Goal: Transaction & Acquisition: Purchase product/service

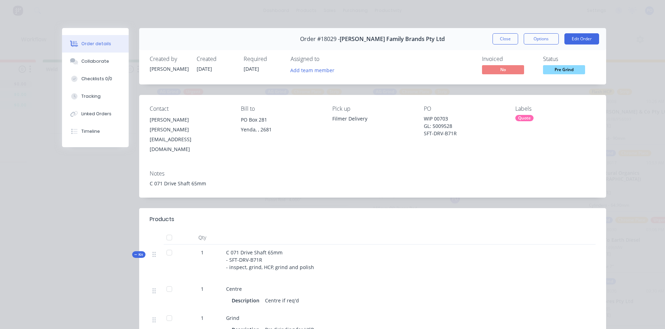
scroll to position [331, 0]
click at [507, 36] on button "Close" at bounding box center [506, 38] width 26 height 11
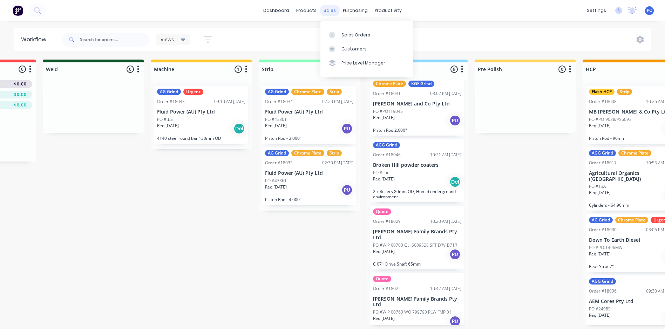
click at [333, 11] on div "sales" at bounding box center [329, 10] width 19 height 11
click at [339, 32] on div at bounding box center [334, 35] width 11 height 6
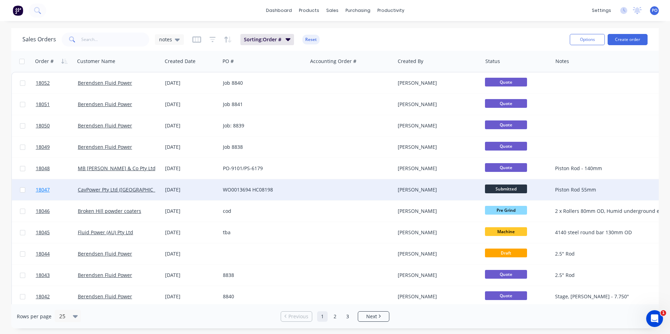
click at [68, 188] on link "18047" at bounding box center [57, 190] width 42 height 21
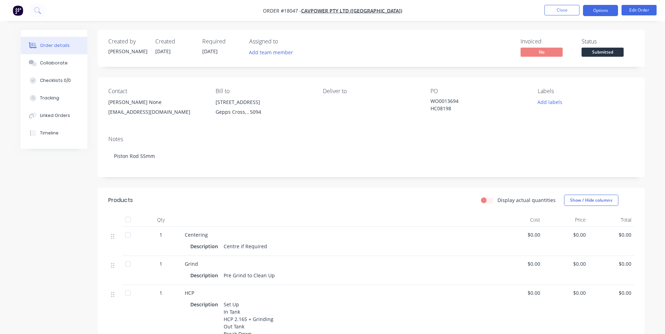
click at [609, 14] on button "Options" at bounding box center [600, 10] width 35 height 11
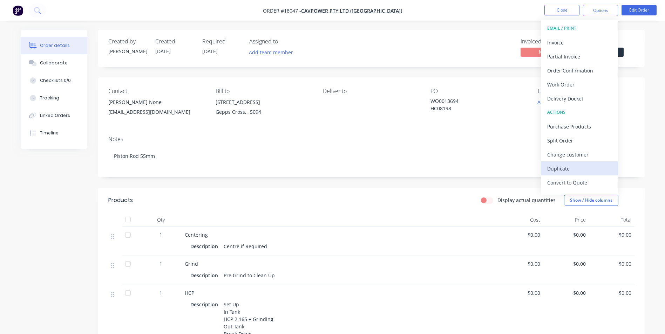
click at [559, 169] on div "Duplicate" at bounding box center [579, 169] width 65 height 10
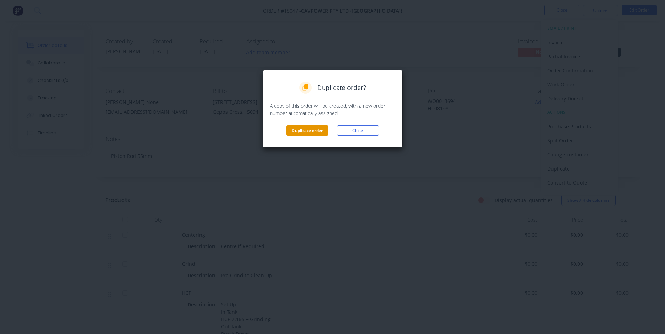
click at [308, 133] on button "Duplicate order" at bounding box center [307, 131] width 42 height 11
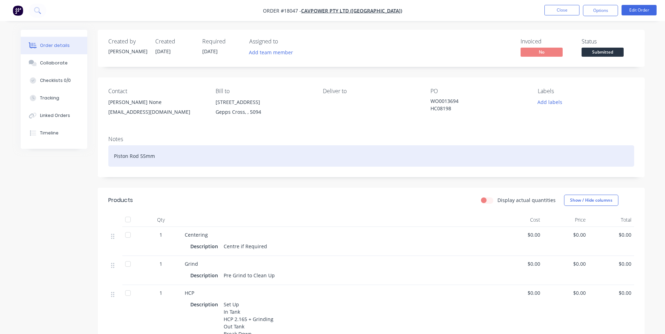
click at [144, 156] on div "Piston Rod 55mm" at bounding box center [371, 156] width 526 height 21
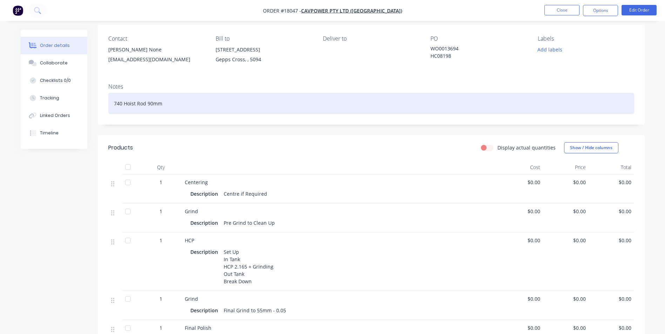
scroll to position [70, 0]
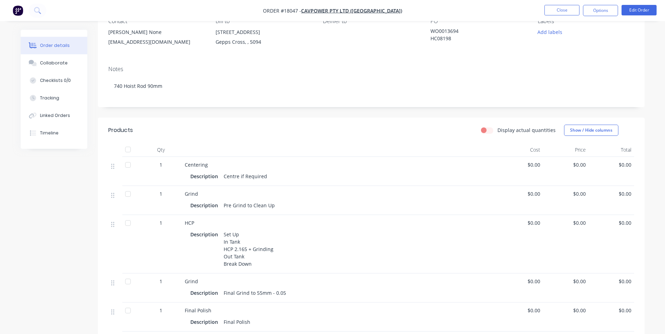
click at [246, 249] on div "Set Up In Tank HCP 2.165 + Grinding Out Tank Break Down" at bounding box center [248, 250] width 55 height 40
click at [245, 250] on div "Set Up In Tank HCP 2.165 + Grinding Out Tank Break Down" at bounding box center [248, 250] width 55 height 40
click at [246, 250] on div "Set Up In Tank HCP 2.165 + Grinding Out Tank Break Down" at bounding box center [248, 250] width 55 height 40
click at [245, 249] on div "Set Up In Tank HCP 2.165 + Grinding Out Tank Break Down" at bounding box center [248, 250] width 55 height 40
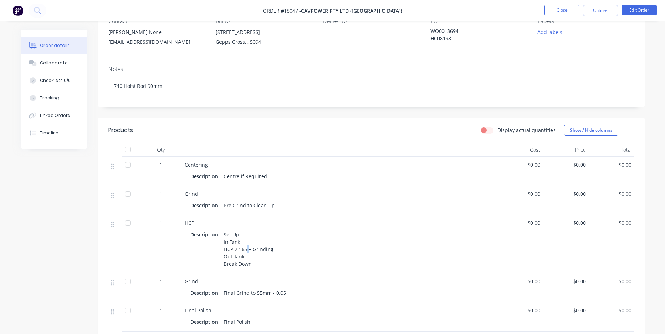
click at [246, 250] on div "Set Up In Tank HCP 2.165 + Grinding Out Tank Break Down" at bounding box center [248, 250] width 55 height 40
click at [247, 249] on div "Set Up In Tank HCP 2.165 + Grinding Out Tank Break Down" at bounding box center [248, 250] width 55 height 40
click at [244, 249] on div "Set Up In Tank HCP 2.165 + Grinding Out Tank Break Down" at bounding box center [248, 250] width 55 height 40
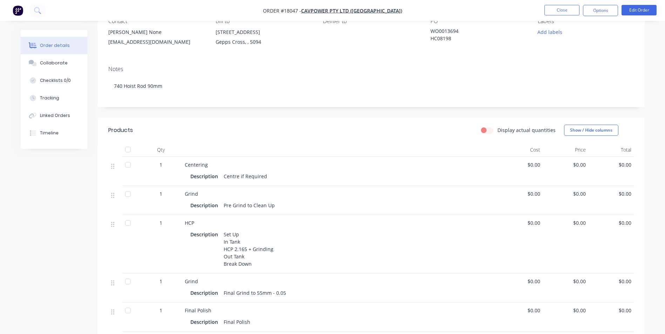
click at [247, 249] on div "Set Up In Tank HCP 2.165 + Grinding Out Tank Break Down" at bounding box center [248, 250] width 55 height 40
click at [271, 246] on div "Set Up In Tank HCP 2.165 + Grinding Out Tank Break Down" at bounding box center [248, 250] width 55 height 40
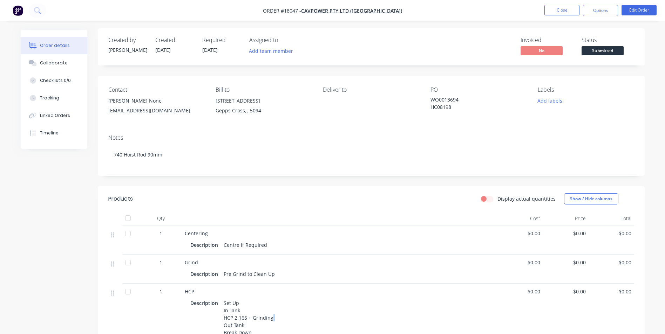
scroll to position [0, 0]
click at [566, 13] on button "Close" at bounding box center [562, 10] width 35 height 11
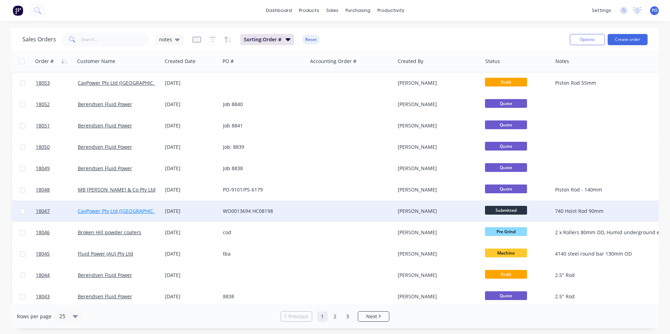
click at [140, 208] on link "CavPower Pty Ltd ([GEOGRAPHIC_DATA])" at bounding box center [124, 211] width 93 height 7
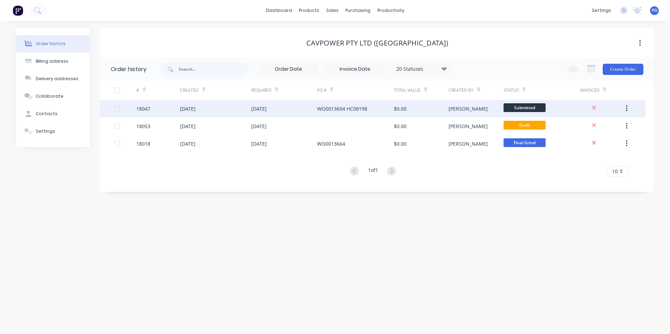
click at [214, 108] on div "[DATE]" at bounding box center [215, 109] width 71 height 18
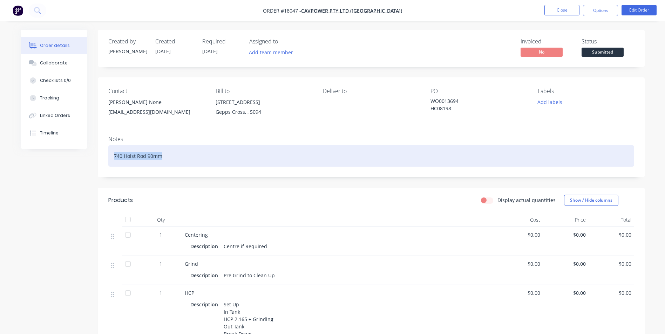
drag, startPoint x: 161, startPoint y: 156, endPoint x: 112, endPoint y: 157, distance: 49.1
click at [112, 157] on div "740 Hoist Rod 90mm" at bounding box center [371, 156] width 526 height 21
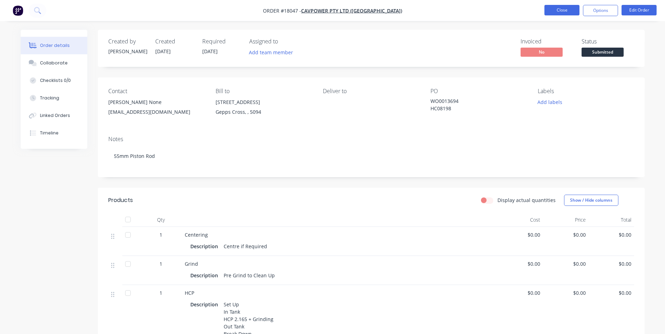
click at [571, 13] on button "Close" at bounding box center [562, 10] width 35 height 11
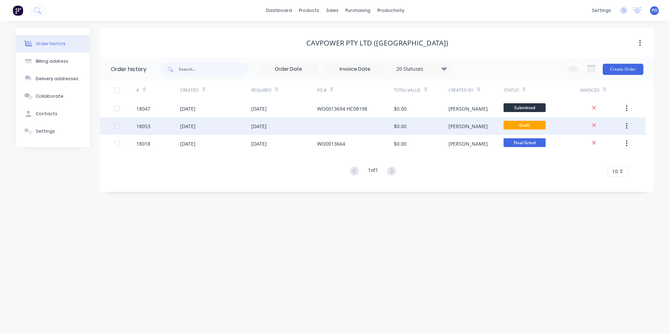
click at [214, 125] on div "[DATE]" at bounding box center [215, 126] width 71 height 18
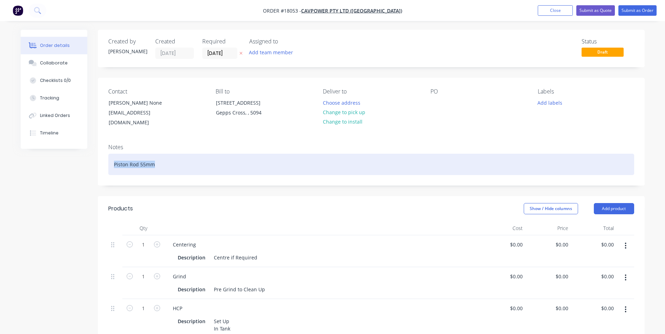
drag, startPoint x: 157, startPoint y: 157, endPoint x: 98, endPoint y: 150, distance: 60.1
click at [105, 154] on div "Notes Piston Rod 55mm" at bounding box center [371, 161] width 547 height 47
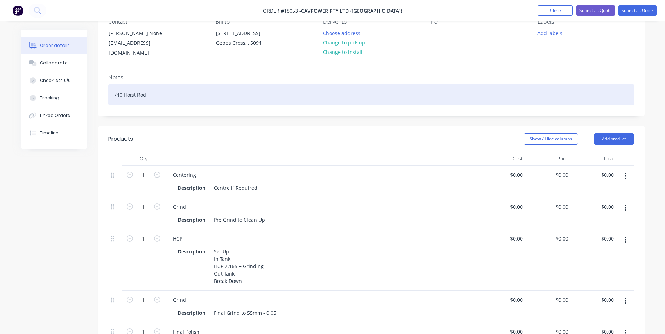
scroll to position [70, 0]
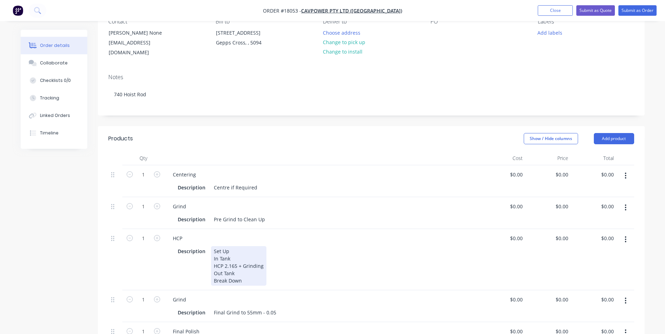
click at [237, 259] on div "Set Up In Tank HCP 2.165 + Grinding Out Tank Break Down" at bounding box center [238, 266] width 55 height 40
click at [236, 257] on div "Set Up In Tank HCP 2.165 + Grinding Out Tank Break Down" at bounding box center [238, 266] width 55 height 40
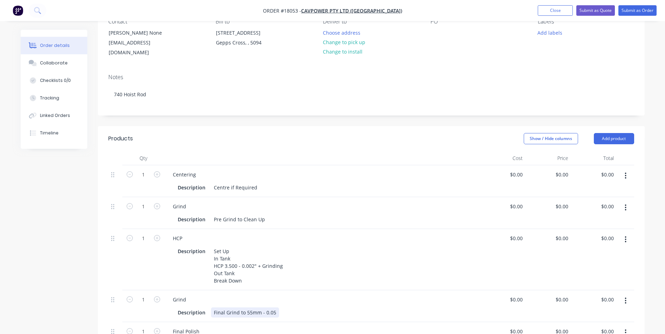
click at [250, 308] on div "Final Grind to 55mm - 0.05" at bounding box center [245, 313] width 68 height 10
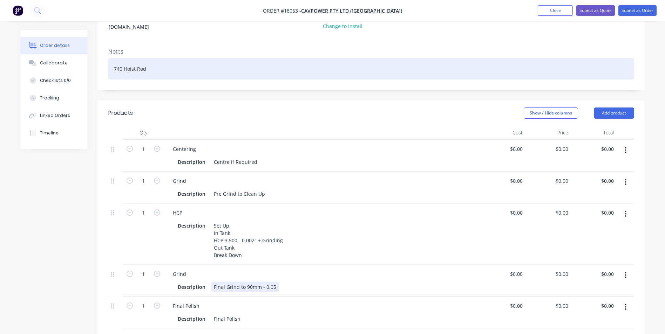
scroll to position [0, 0]
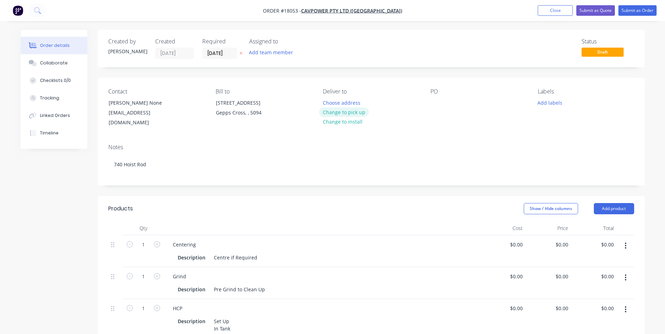
click at [354, 113] on button "Change to pick up" at bounding box center [344, 112] width 50 height 9
click at [437, 106] on div at bounding box center [436, 103] width 11 height 10
click at [547, 103] on button "Add labels" at bounding box center [550, 102] width 32 height 9
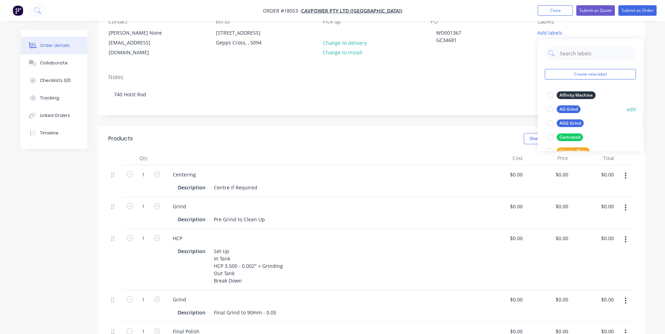
click at [550, 110] on div at bounding box center [550, 109] width 14 height 14
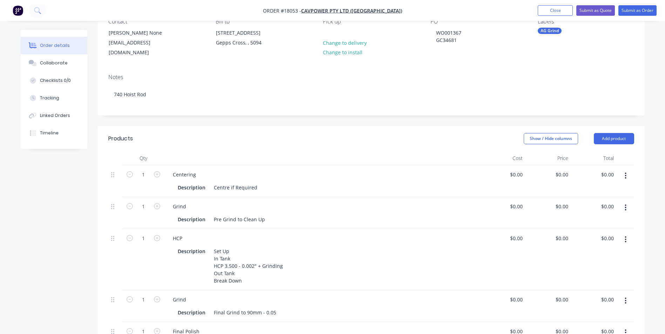
click at [502, 48] on div "PO WO001367 GC34681" at bounding box center [479, 38] width 96 height 40
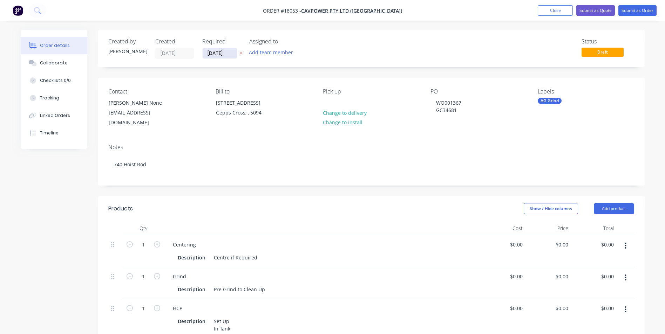
click at [231, 54] on input "[DATE]" at bounding box center [220, 53] width 34 height 11
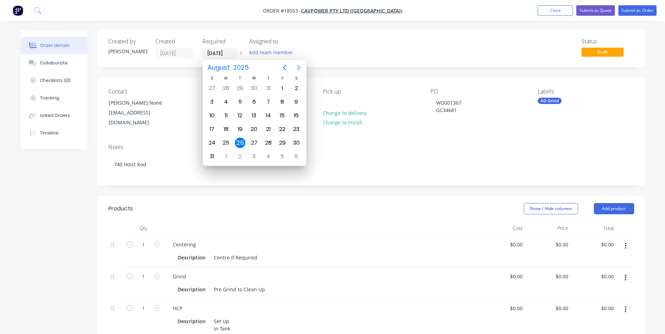
click at [295, 69] on icon "Next page" at bounding box center [299, 67] width 8 height 8
click at [239, 100] on div "9" at bounding box center [240, 102] width 11 height 11
type input "[DATE]"
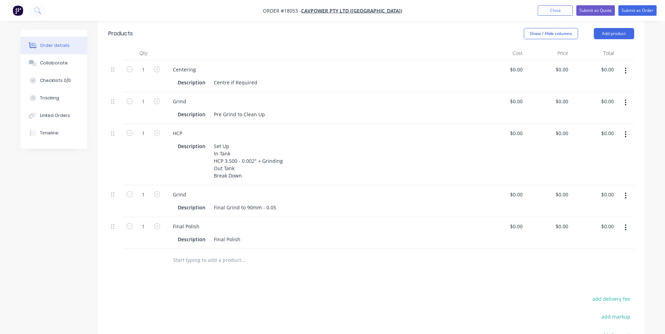
scroll to position [140, 0]
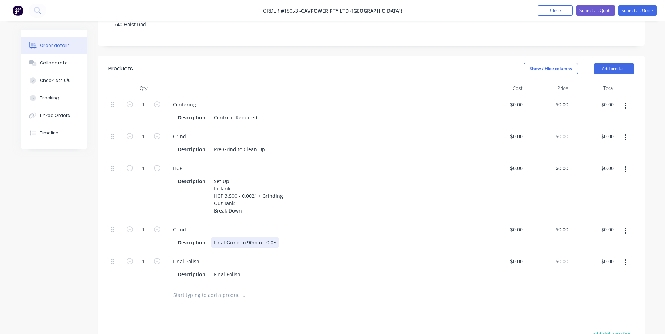
click at [250, 238] on div "Final Grind to 90mm - 0.05" at bounding box center [245, 243] width 68 height 10
drag, startPoint x: 283, startPoint y: 234, endPoint x: 257, endPoint y: 234, distance: 25.2
click at [257, 238] on div "Final Grind to 3.500 mm - 0.05" at bounding box center [249, 243] width 76 height 10
click at [191, 63] on div "Products" at bounding box center [164, 68] width 112 height 11
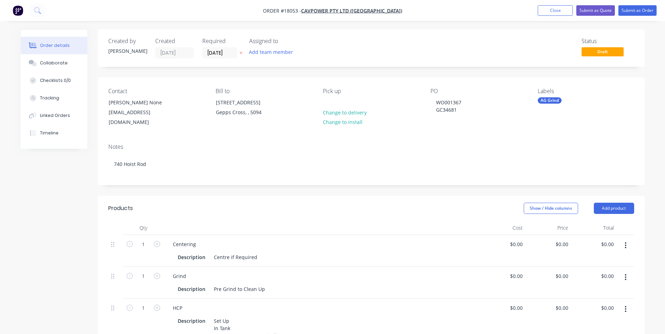
scroll to position [0, 0]
click at [636, 9] on button "Submit as Order" at bounding box center [637, 10] width 38 height 11
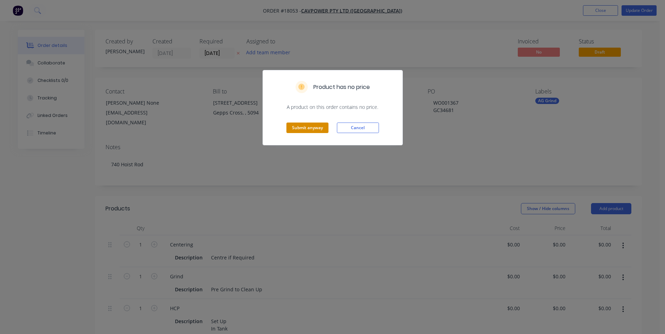
click at [313, 128] on button "Submit anyway" at bounding box center [307, 128] width 42 height 11
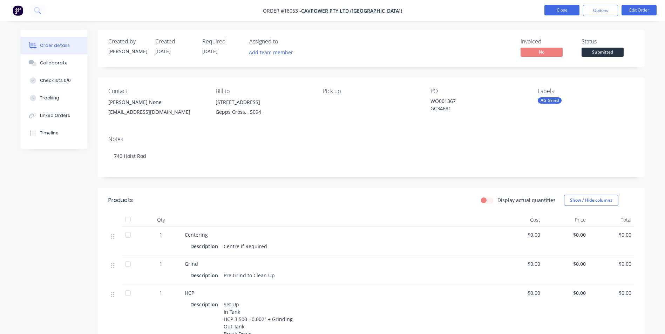
click at [564, 11] on button "Close" at bounding box center [562, 10] width 35 height 11
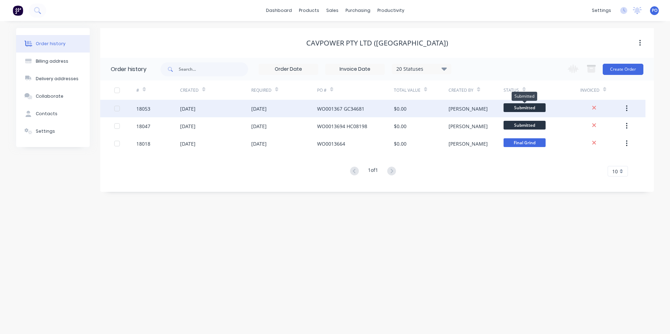
click at [543, 107] on span "Submitted" at bounding box center [525, 107] width 42 height 9
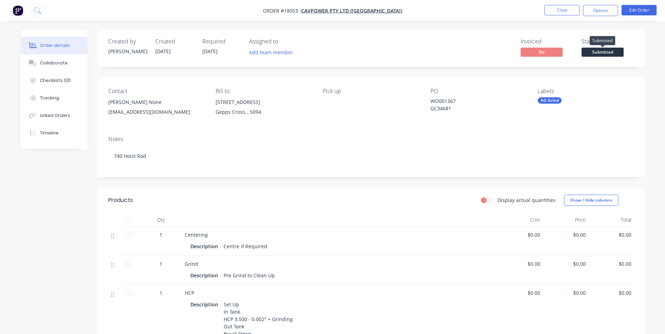
click at [608, 53] on span "Submitted" at bounding box center [603, 52] width 42 height 9
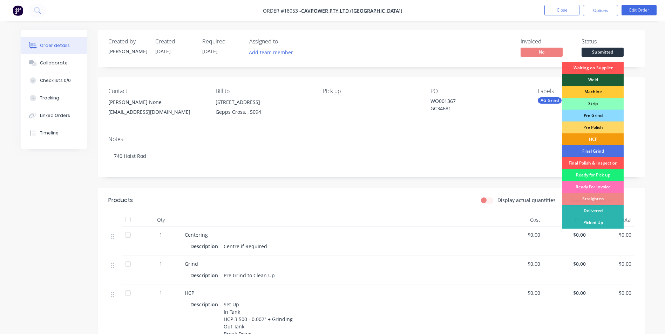
click at [598, 114] on div "Pre Grind" at bounding box center [592, 116] width 61 height 12
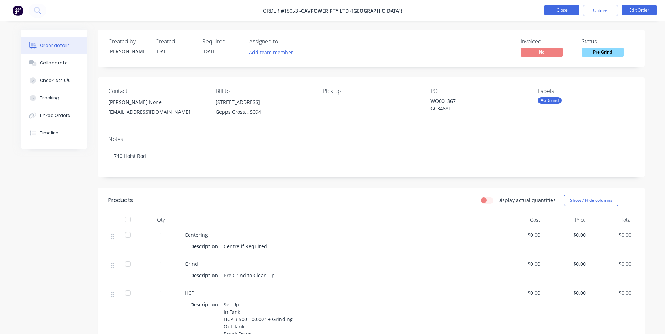
click at [570, 11] on button "Close" at bounding box center [562, 10] width 35 height 11
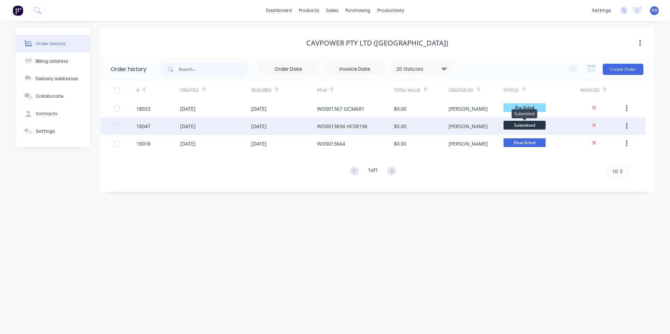
click at [535, 125] on span "Submitted" at bounding box center [525, 125] width 42 height 9
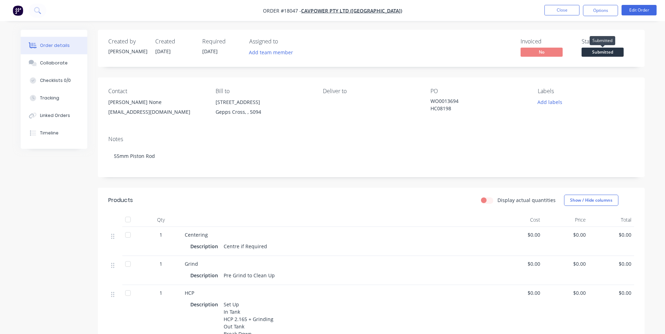
click at [609, 50] on span "Submitted" at bounding box center [603, 52] width 42 height 9
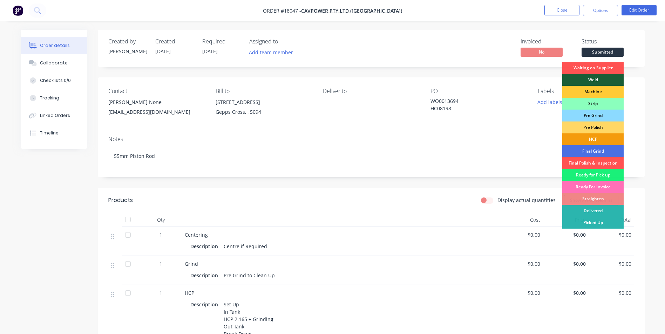
click at [600, 113] on div "Pre Grind" at bounding box center [592, 116] width 61 height 12
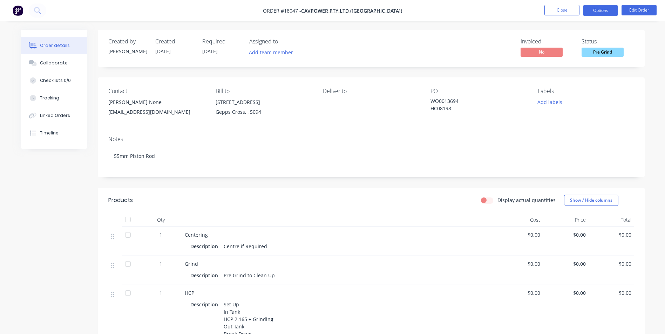
click at [602, 11] on button "Options" at bounding box center [600, 10] width 35 height 11
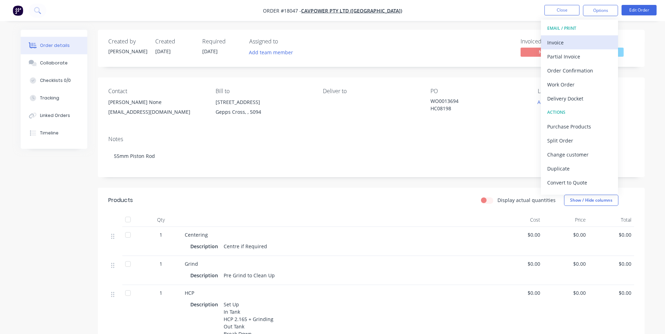
click at [568, 42] on div "Invoice" at bounding box center [579, 43] width 65 height 10
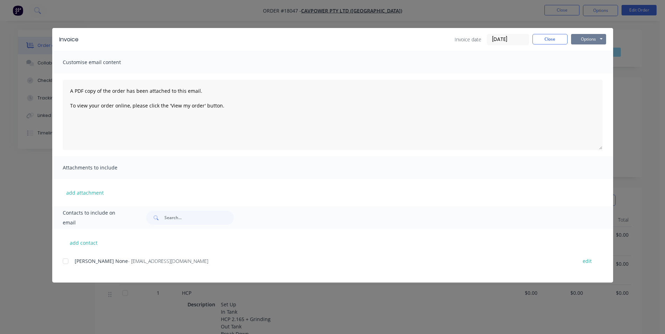
click at [586, 39] on button "Options" at bounding box center [588, 39] width 35 height 11
click at [591, 62] on button "Print" at bounding box center [593, 64] width 45 height 12
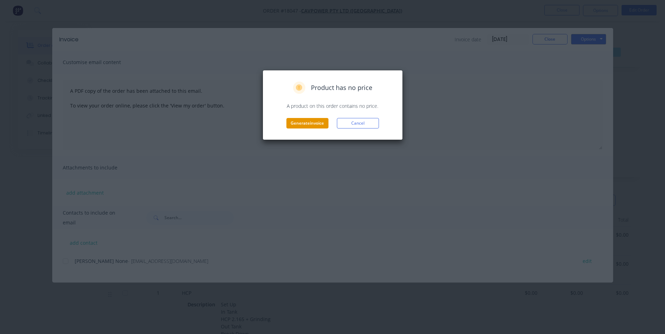
click at [324, 125] on button "Generate invoice" at bounding box center [307, 123] width 42 height 11
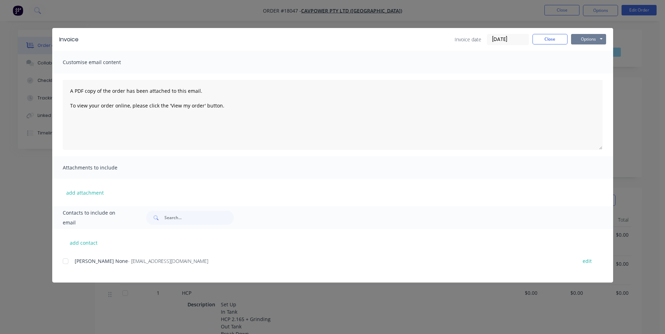
click at [603, 36] on button "Options" at bounding box center [588, 39] width 35 height 11
click at [555, 41] on button "Close" at bounding box center [550, 39] width 35 height 11
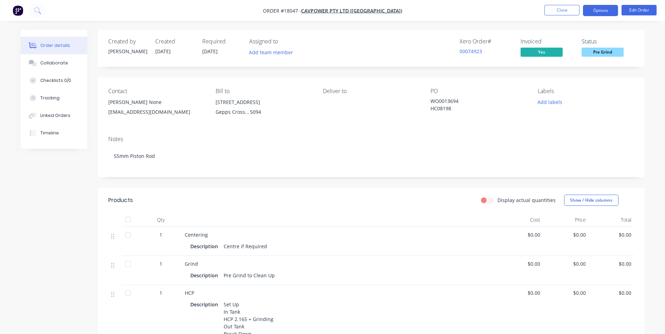
click at [601, 10] on button "Options" at bounding box center [600, 10] width 35 height 11
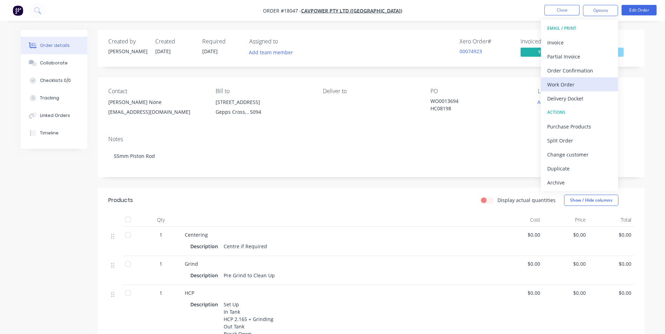
click at [567, 84] on div "Work Order" at bounding box center [579, 85] width 65 height 10
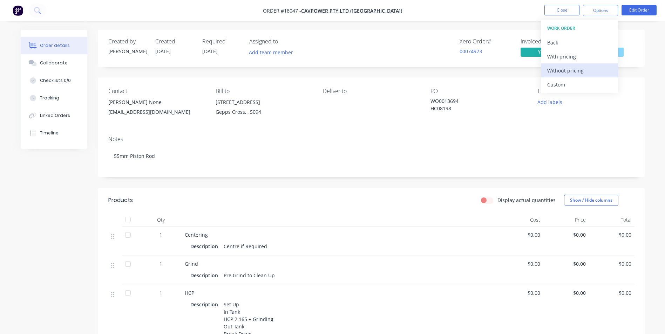
click at [569, 70] on div "Without pricing" at bounding box center [579, 71] width 65 height 10
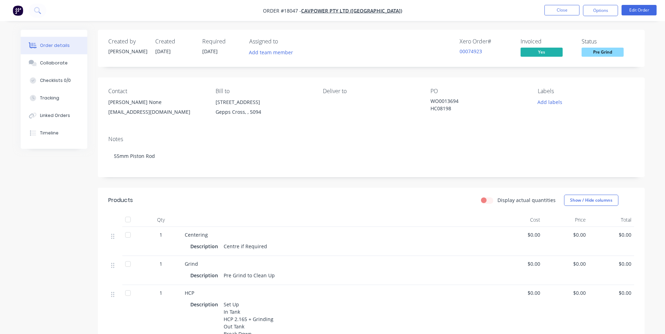
drag, startPoint x: 480, startPoint y: 53, endPoint x: 452, endPoint y: 55, distance: 28.9
click at [452, 55] on div "Xero Order # 00074923 Invoiced Yes Status Pre Grind" at bounding box center [476, 48] width 315 height 20
drag, startPoint x: 557, startPoint y: 53, endPoint x: 567, endPoint y: 35, distance: 19.9
click at [567, 35] on div "Created by Paul Created 26/08/25 Required 09/09/25 Assigned to Add team member …" at bounding box center [371, 48] width 547 height 37
click at [600, 11] on button "Options" at bounding box center [600, 10] width 35 height 11
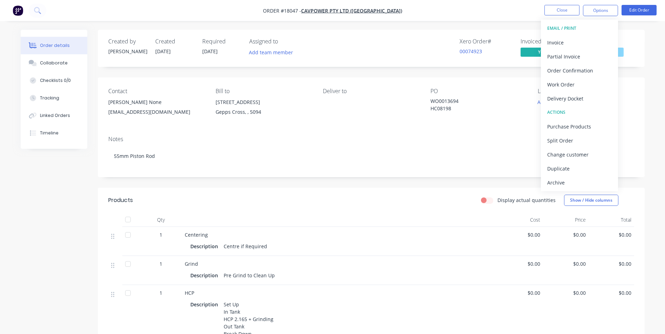
click at [505, 139] on div "Notes" at bounding box center [371, 139] width 526 height 7
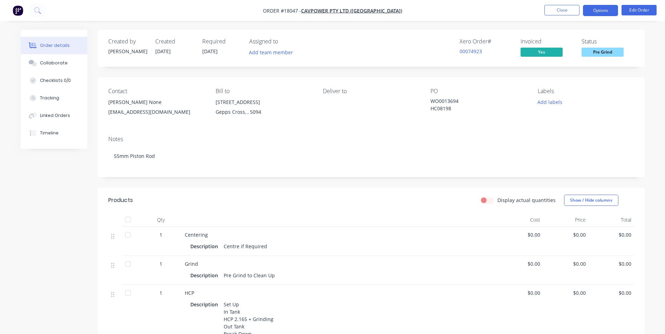
click at [597, 10] on button "Options" at bounding box center [600, 10] width 35 height 11
click at [651, 60] on div "Order details Collaborate Checklists 0/0 Tracking Linked Orders Timeline Order …" at bounding box center [333, 278] width 638 height 497
click at [600, 11] on button "Options" at bounding box center [600, 10] width 35 height 11
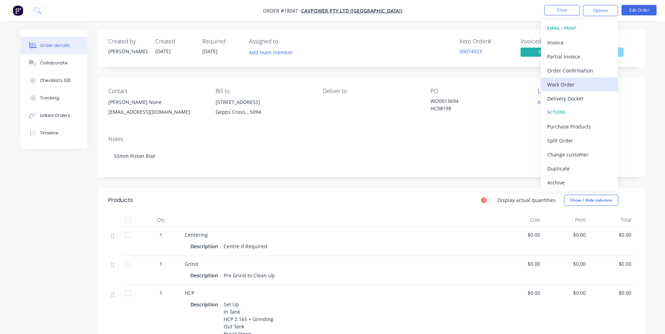
click at [575, 89] on div "Work Order" at bounding box center [579, 85] width 65 height 10
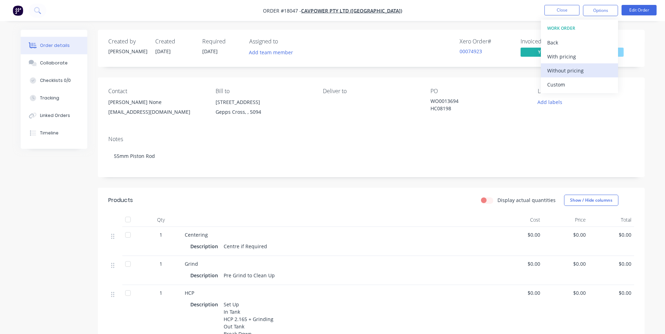
click at [574, 72] on div "Without pricing" at bounding box center [579, 71] width 65 height 10
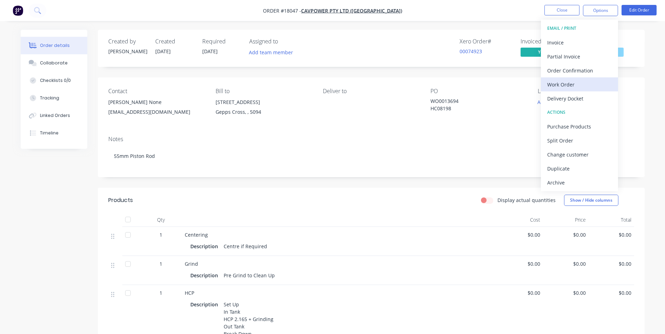
click at [567, 83] on div "Work Order" at bounding box center [579, 85] width 65 height 10
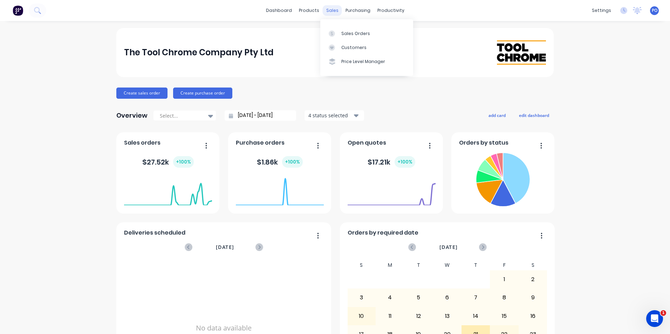
click at [325, 12] on div "sales" at bounding box center [332, 10] width 19 height 11
click at [341, 33] on link "Sales Orders" at bounding box center [366, 33] width 93 height 14
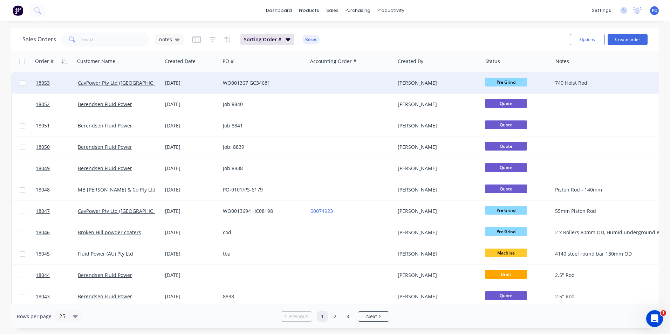
click at [327, 84] on div at bounding box center [351, 83] width 87 height 21
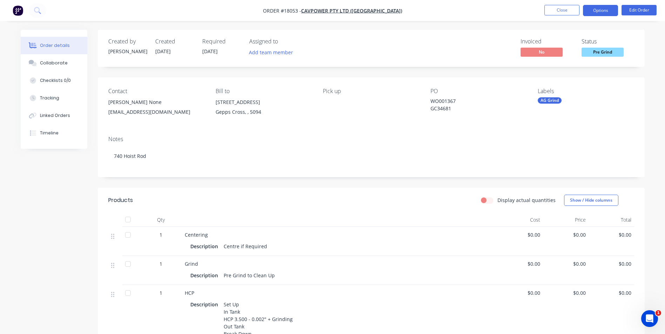
click at [593, 11] on button "Options" at bounding box center [600, 10] width 35 height 11
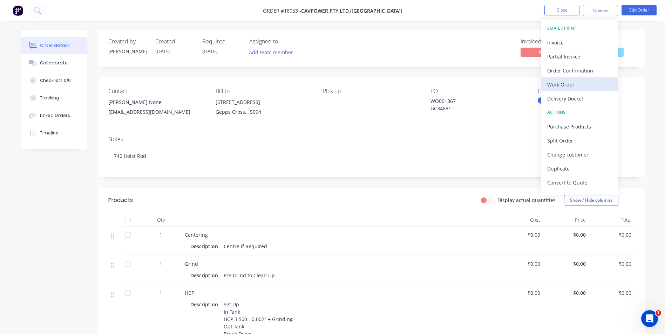
click at [588, 85] on div "Work Order" at bounding box center [579, 85] width 65 height 10
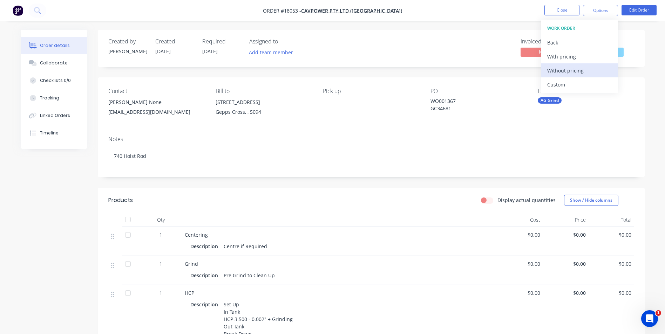
click at [588, 68] on div "Without pricing" at bounding box center [579, 71] width 65 height 10
click at [496, 49] on div "Invoiced No Status Pre Grind" at bounding box center [476, 48] width 315 height 20
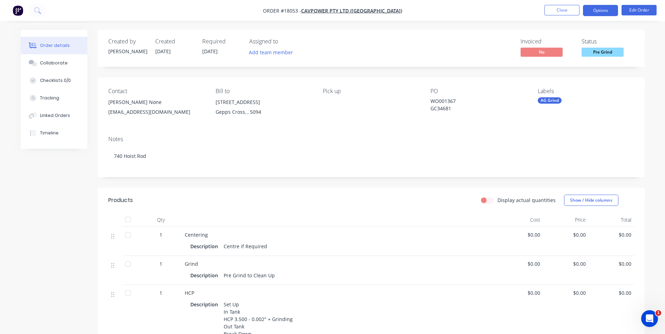
click at [595, 13] on button "Options" at bounding box center [600, 10] width 35 height 11
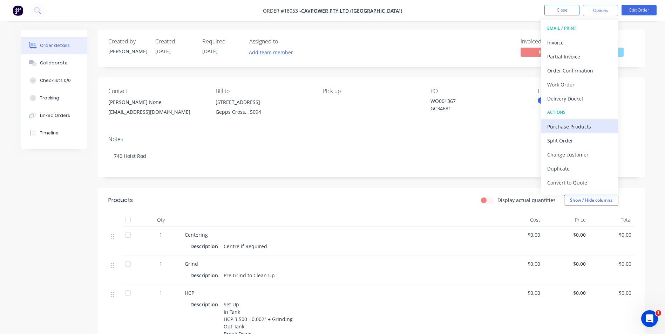
click at [574, 127] on div "Purchase Products" at bounding box center [579, 127] width 65 height 10
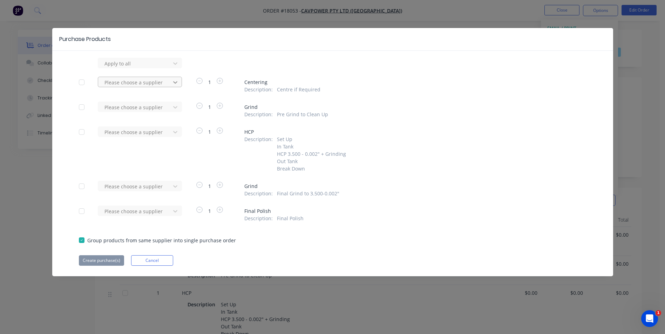
click at [177, 67] on icon at bounding box center [175, 63] width 7 height 7
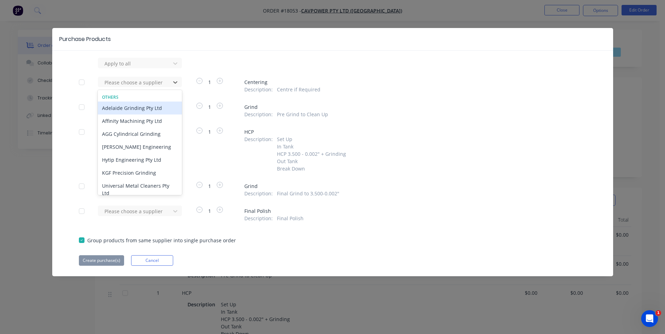
click at [160, 109] on div "Adelaide Grinding Pty Ltd" at bounding box center [140, 108] width 84 height 13
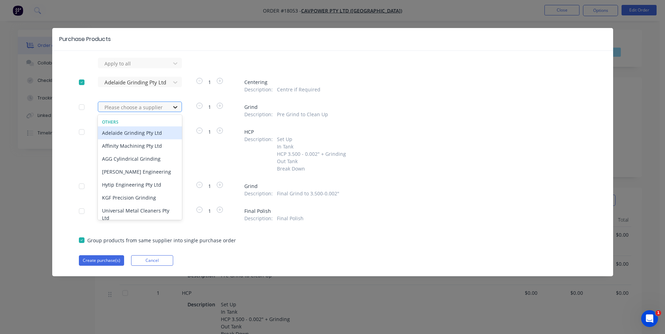
click at [177, 106] on icon at bounding box center [175, 107] width 7 height 7
click at [160, 134] on div "Adelaide Grinding Pty Ltd" at bounding box center [140, 133] width 84 height 13
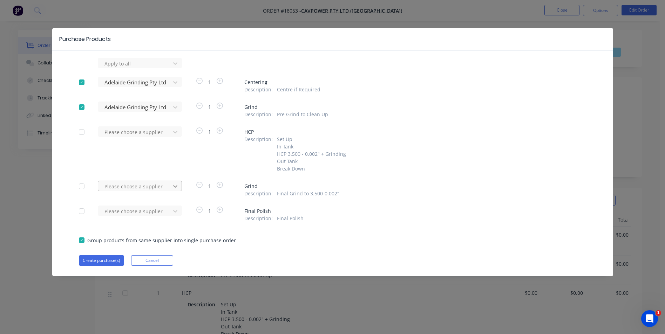
click at [178, 67] on icon at bounding box center [175, 63] width 7 height 7
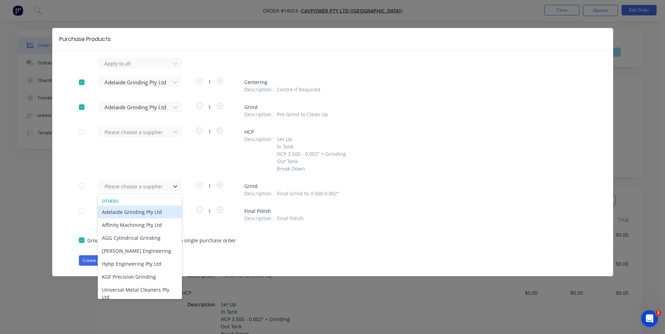
click at [156, 212] on div "Adelaide Grinding Pty Ltd" at bounding box center [140, 212] width 84 height 13
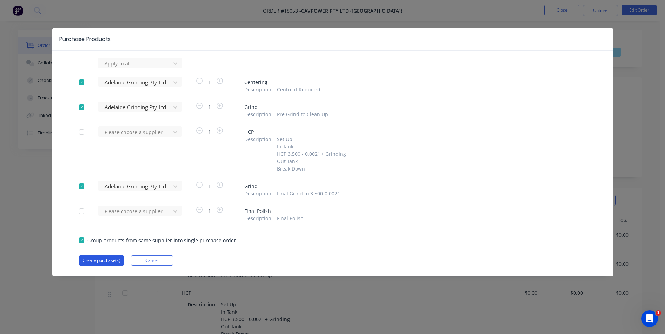
click at [100, 258] on button "Create purchase(s)" at bounding box center [101, 261] width 45 height 11
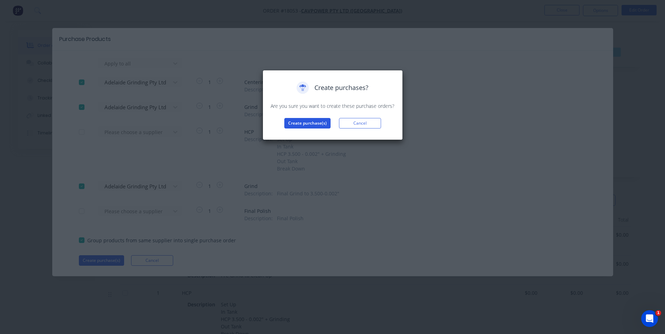
click at [308, 122] on button "Create purchase(s)" at bounding box center [307, 123] width 46 height 11
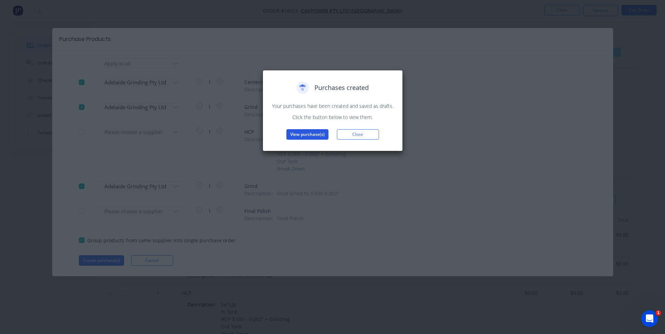
click at [320, 137] on button "View purchase(s)" at bounding box center [307, 134] width 42 height 11
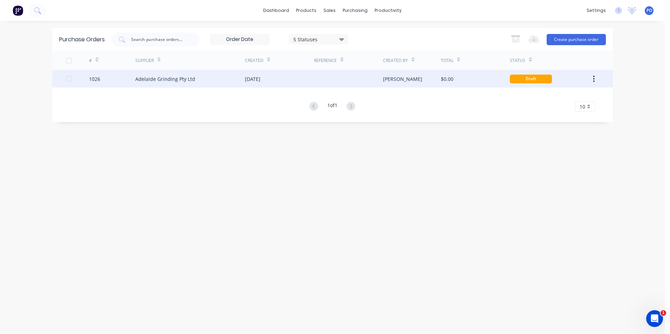
click at [319, 76] on div at bounding box center [348, 79] width 69 height 18
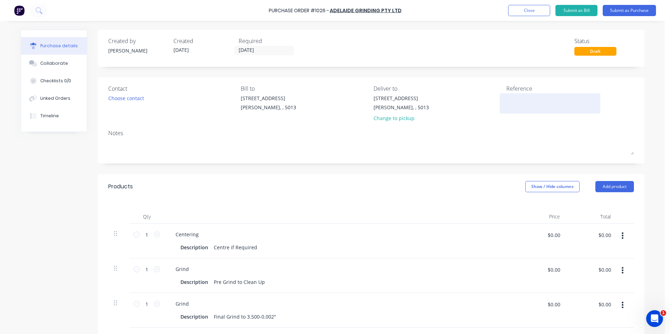
click at [507, 97] on textarea at bounding box center [551, 103] width 88 height 16
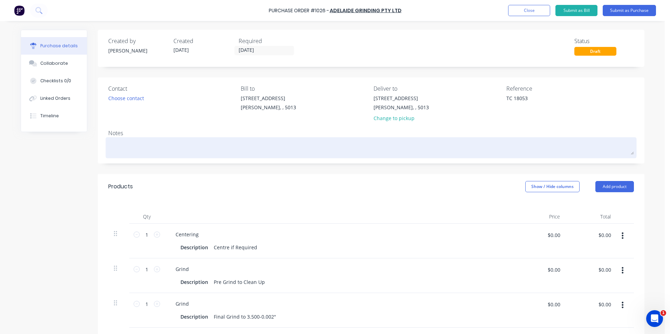
type textarea "TC 18053"
type textarea "x"
type textarea "TC 18053"
click at [149, 146] on textarea at bounding box center [371, 147] width 526 height 16
type textarea "x"
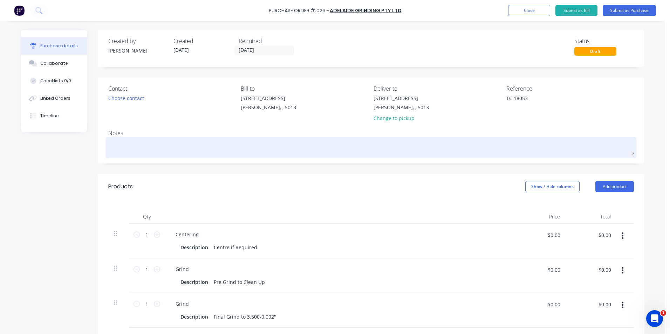
type textarea "7"
type textarea "x"
type textarea "74"
type textarea "x"
type textarea "740"
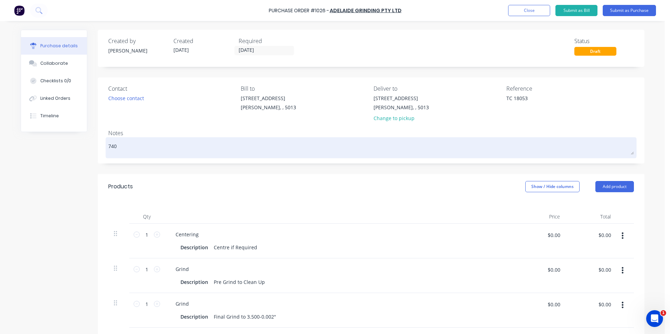
type textarea "x"
type textarea "740"
type textarea "x"
type textarea "740 H"
type textarea "x"
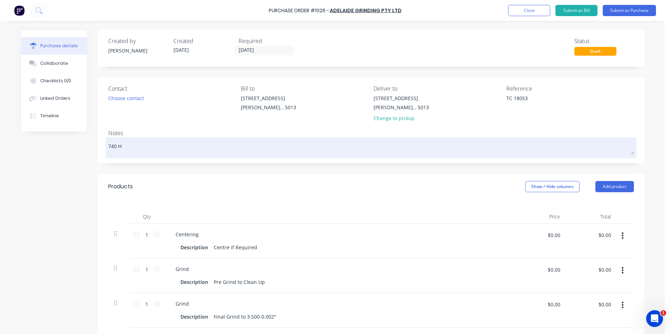
type textarea "740 Ho"
type textarea "x"
type textarea "740 Hoi"
type textarea "x"
type textarea "740 Hois"
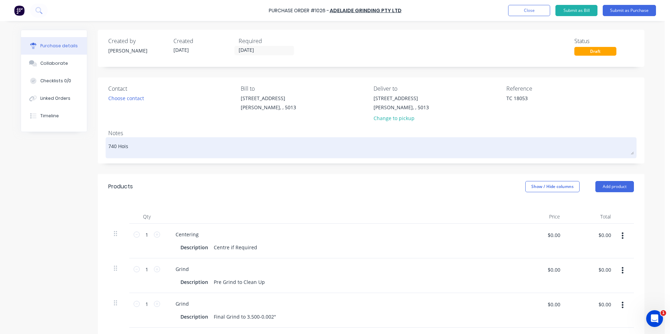
type textarea "x"
type textarea "740 Hoist"
type textarea "x"
type textarea "740 Hoist"
type textarea "x"
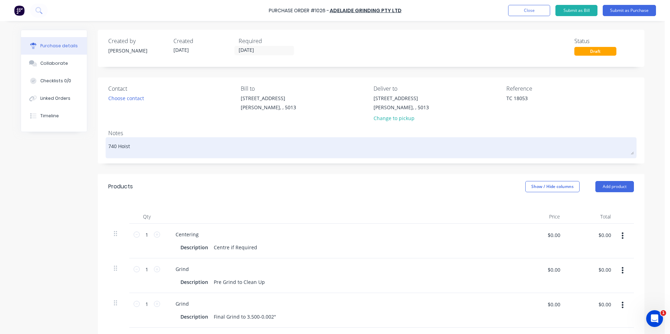
type textarea "740 Hoist R"
type textarea "x"
type textarea "740 Hoist Ro"
type textarea "x"
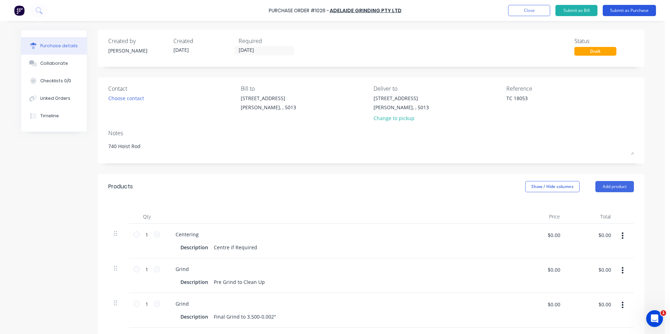
type textarea "740 Hoist Rod"
type textarea "x"
type textarea "740 Hoist Rod"
click at [621, 8] on button "Submit as Purchase" at bounding box center [629, 10] width 53 height 11
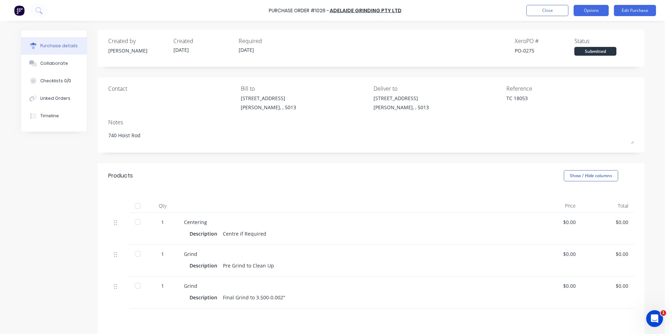
click at [594, 13] on button "Options" at bounding box center [591, 10] width 35 height 11
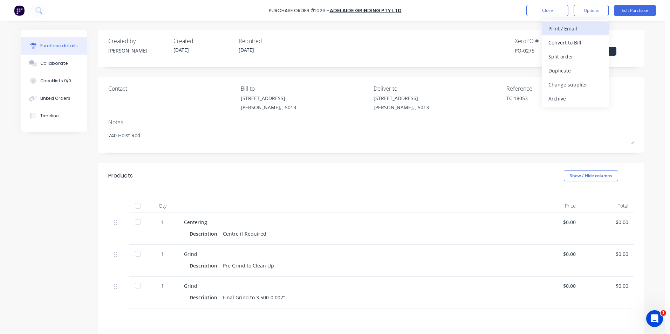
click at [577, 31] on div "Print / Email" at bounding box center [576, 28] width 54 height 10
click at [576, 55] on div "Without pricing" at bounding box center [576, 57] width 54 height 10
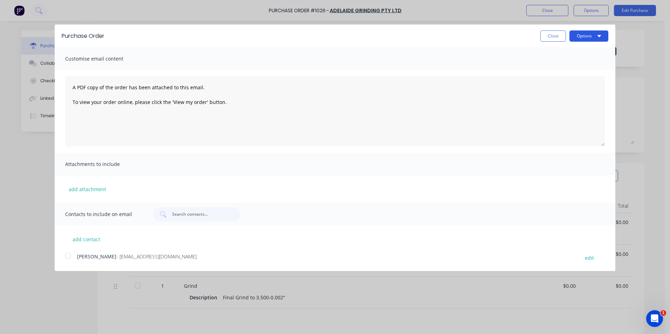
click at [596, 34] on button "Options" at bounding box center [589, 36] width 39 height 11
click at [573, 53] on div "Print" at bounding box center [575, 54] width 54 height 10
type textarea "x"
